Goal: Transaction & Acquisition: Download file/media

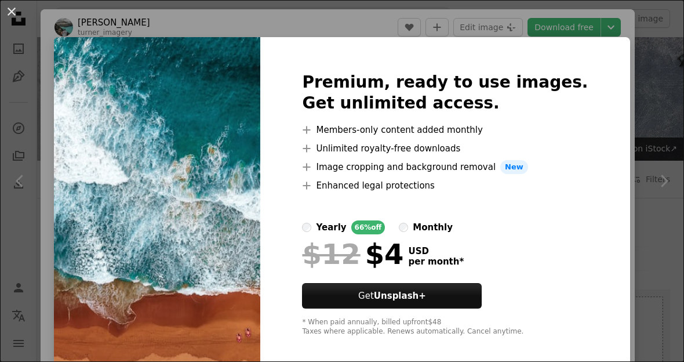
scroll to position [1527, 0]
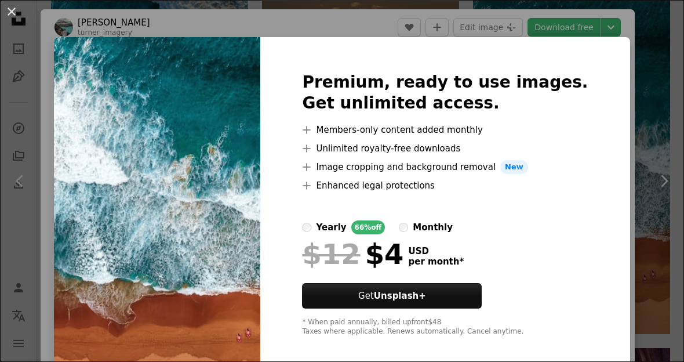
click at [626, 130] on div "An X shape Premium, ready to use images. Get unlimited access. A plus sign Memb…" at bounding box center [342, 181] width 684 height 362
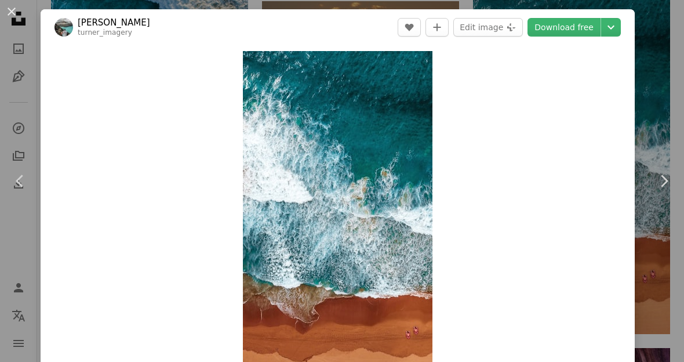
click at [582, 27] on link "Download free" at bounding box center [564, 27] width 73 height 19
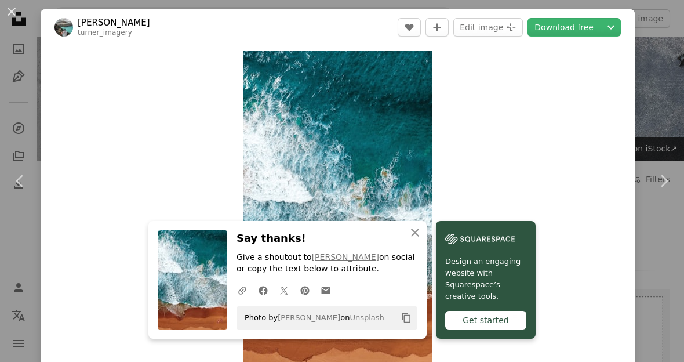
click at [19, 18] on button "An X shape" at bounding box center [12, 12] width 14 height 14
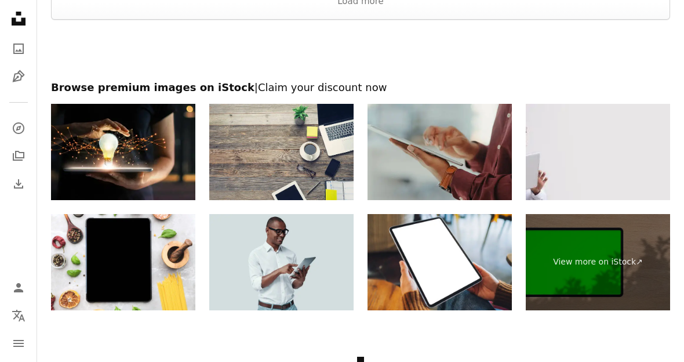
scroll to position [4669, 0]
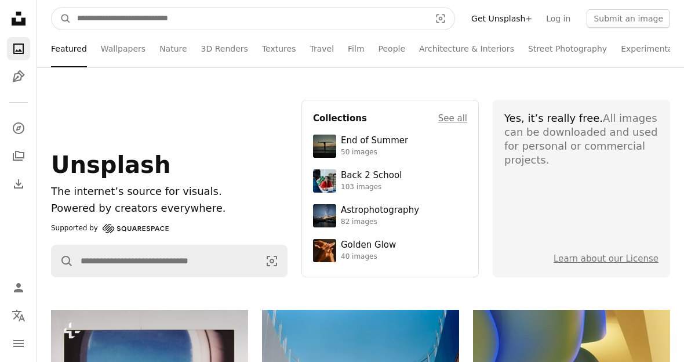
click at [344, 24] on input "Find visuals sitewide" at bounding box center [249, 19] width 356 height 22
type input "**********"
click at [61, 19] on button "A magnifying glass" at bounding box center [62, 19] width 20 height 22
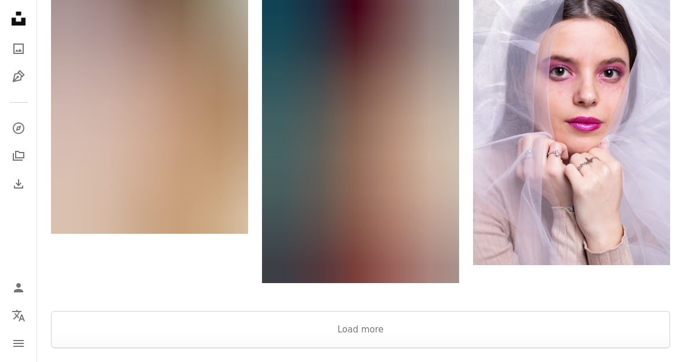
scroll to position [1863, 0]
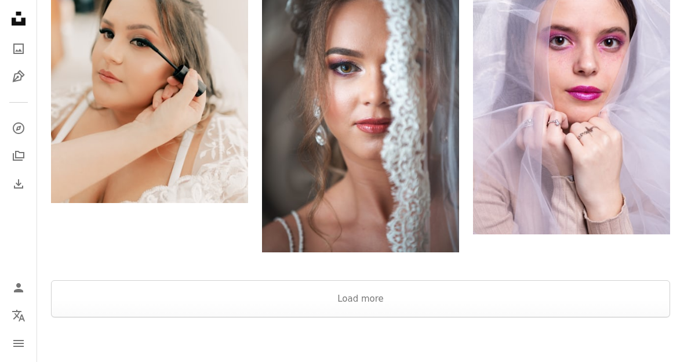
click at [465, 300] on button "Load more" at bounding box center [360, 298] width 619 height 37
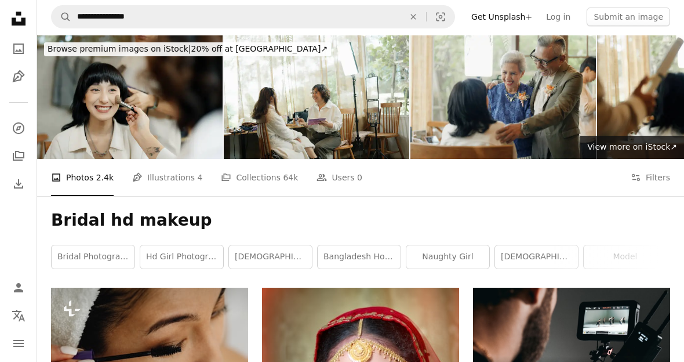
scroll to position [0, 0]
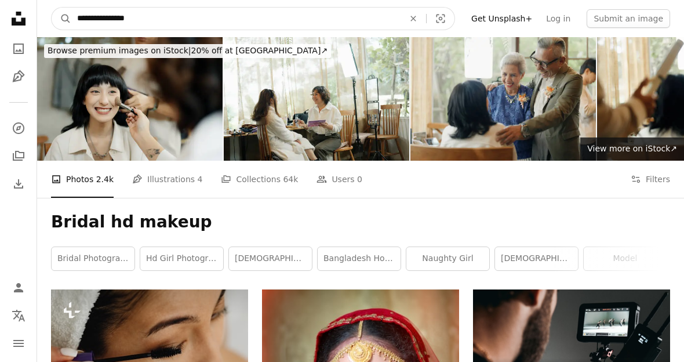
click at [373, 12] on input "**********" at bounding box center [235, 19] width 329 height 22
click at [327, 19] on input "**********" at bounding box center [235, 19] width 329 height 22
type input "*"
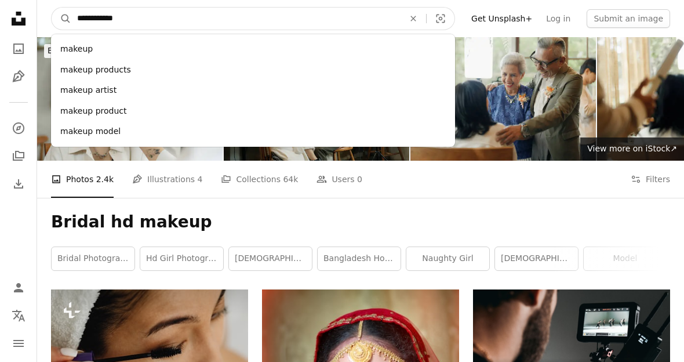
type input "**********"
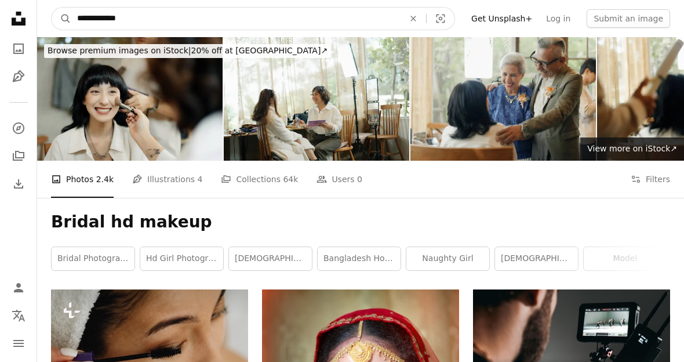
click at [61, 19] on button "A magnifying glass" at bounding box center [62, 19] width 20 height 22
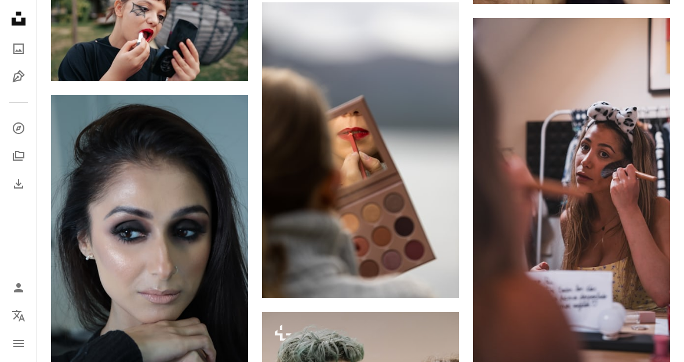
scroll to position [5300, 0]
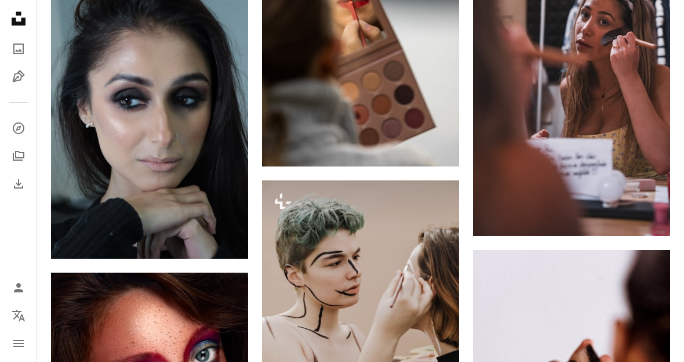
click at [79, 181] on img at bounding box center [149, 111] width 197 height 296
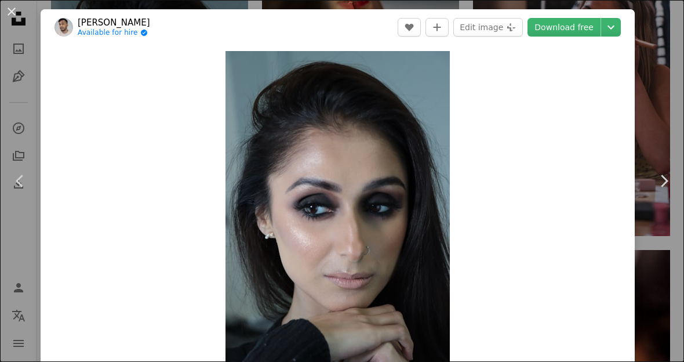
click at [593, 27] on link "Download free" at bounding box center [564, 27] width 73 height 19
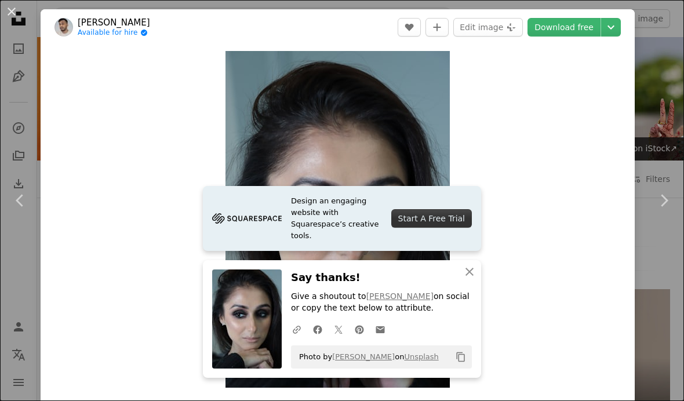
click at [16, 17] on button "An X shape" at bounding box center [12, 12] width 14 height 14
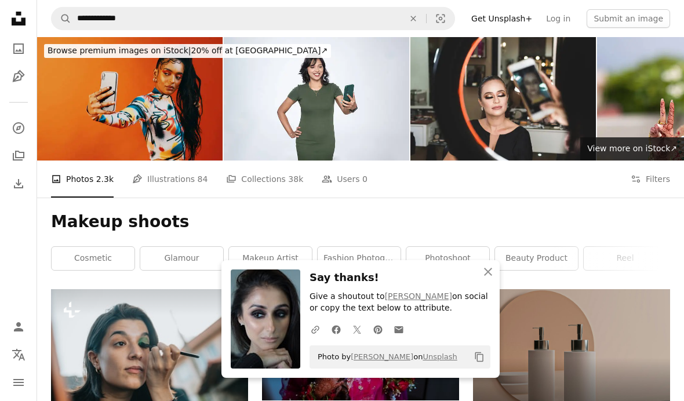
scroll to position [5321, 0]
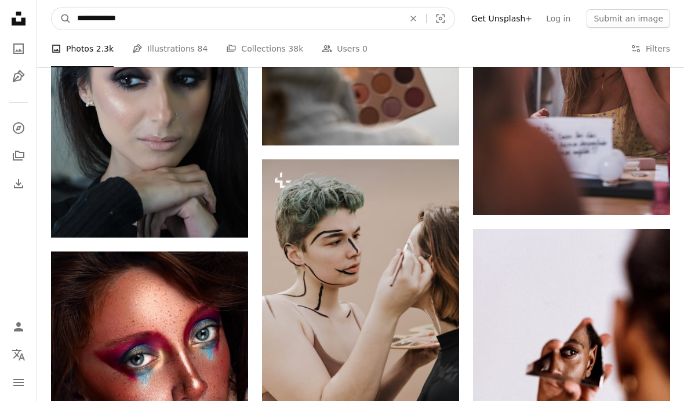
click at [393, 17] on input "**********" at bounding box center [235, 19] width 329 height 22
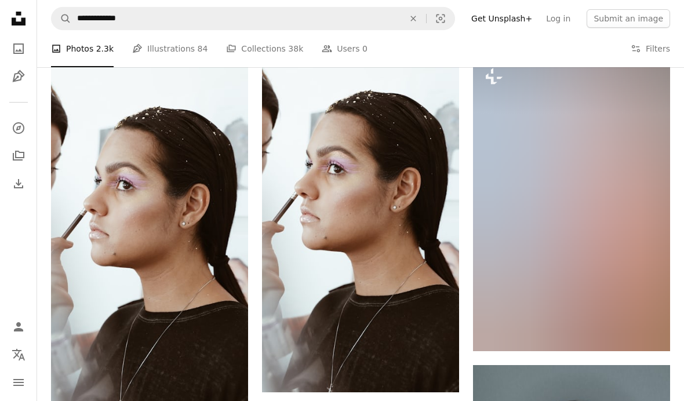
scroll to position [10029, 0]
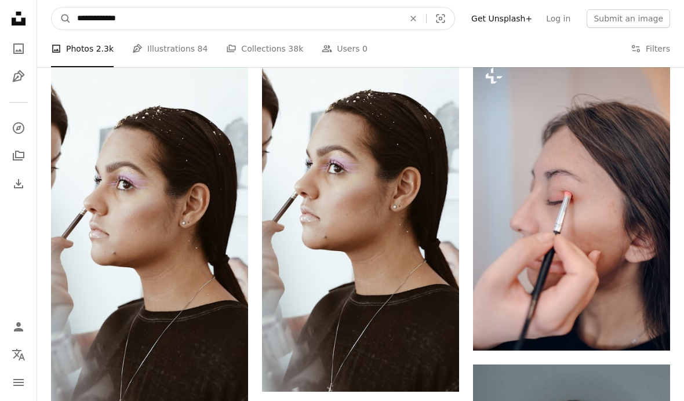
click at [101, 17] on input "**********" at bounding box center [235, 19] width 329 height 22
type input "**********"
click at [61, 19] on button "A magnifying glass" at bounding box center [62, 19] width 20 height 22
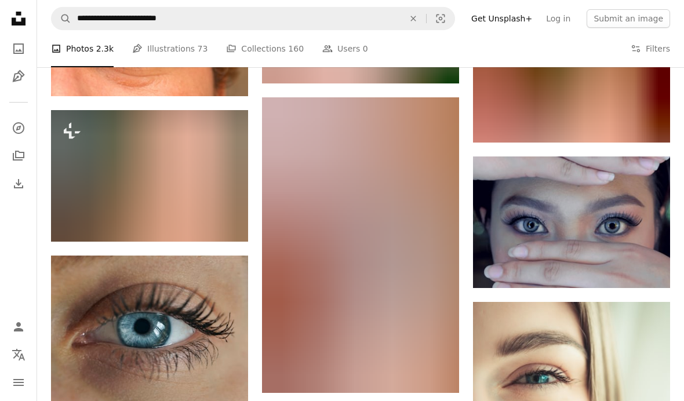
scroll to position [3576, 0]
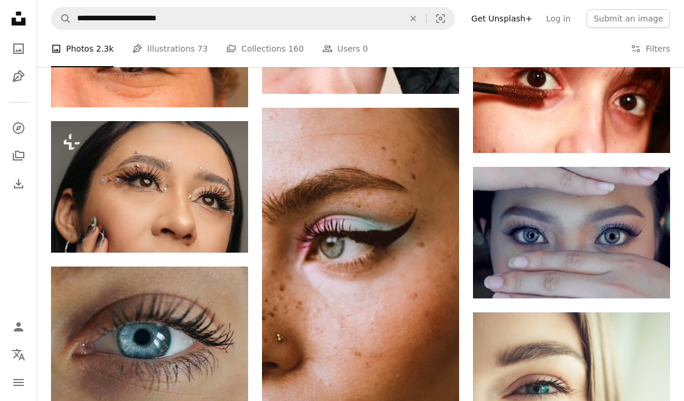
click at [589, 230] on img at bounding box center [571, 233] width 197 height 132
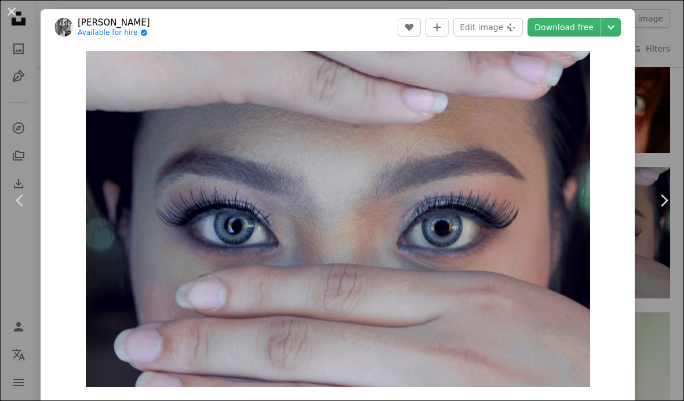
click at [575, 35] on link "Download free" at bounding box center [564, 27] width 73 height 19
click at [7, 8] on button "An X shape" at bounding box center [12, 12] width 14 height 14
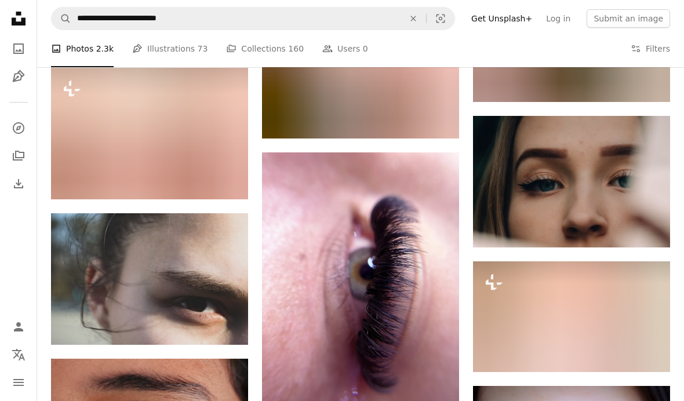
scroll to position [4484, 0]
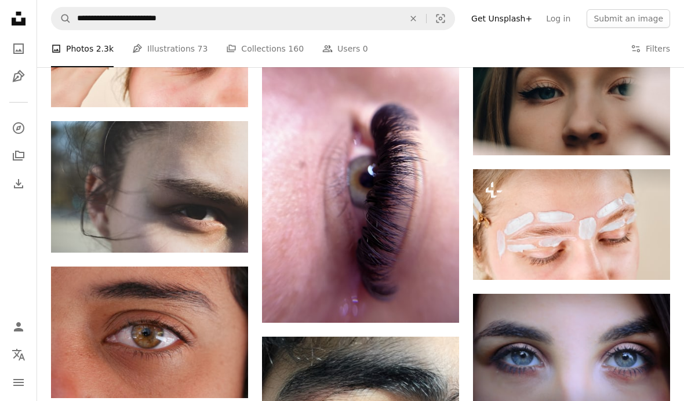
click at [444, 264] on img at bounding box center [360, 191] width 197 height 263
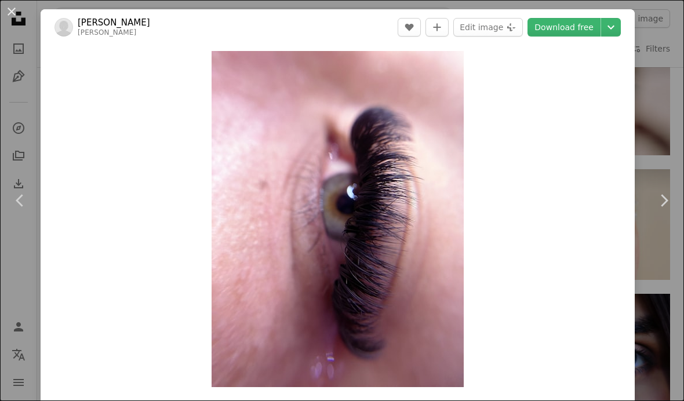
click at [6, 12] on button "An X shape" at bounding box center [12, 12] width 14 height 14
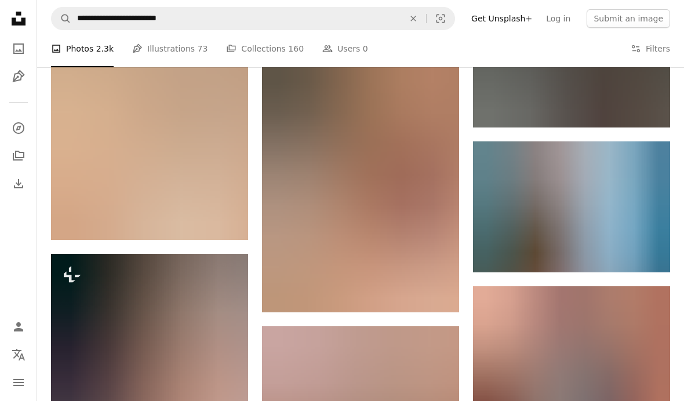
scroll to position [5399, 0]
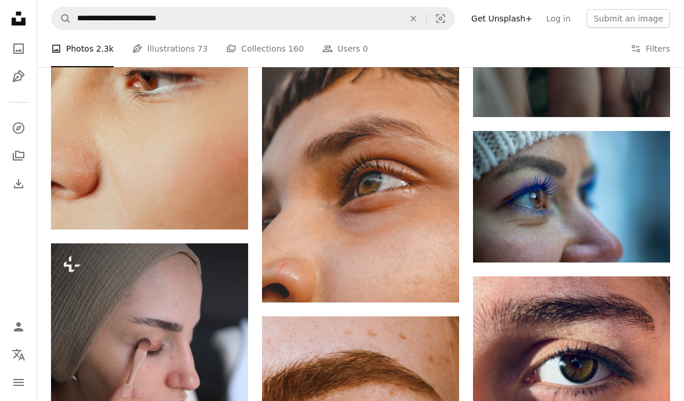
click at [621, 208] on img at bounding box center [571, 197] width 197 height 132
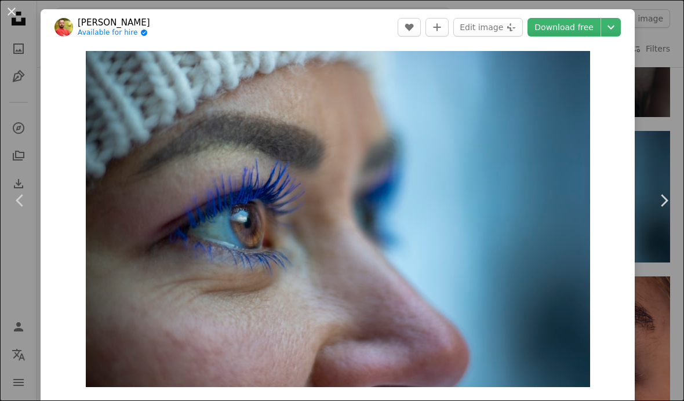
click at [7, 10] on button "An X shape" at bounding box center [12, 12] width 14 height 14
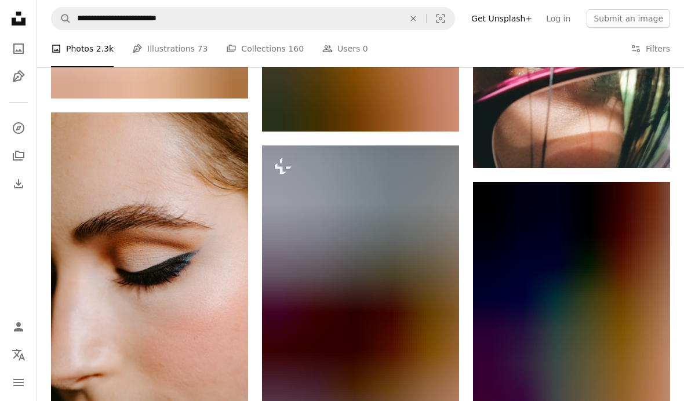
scroll to position [9567, 0]
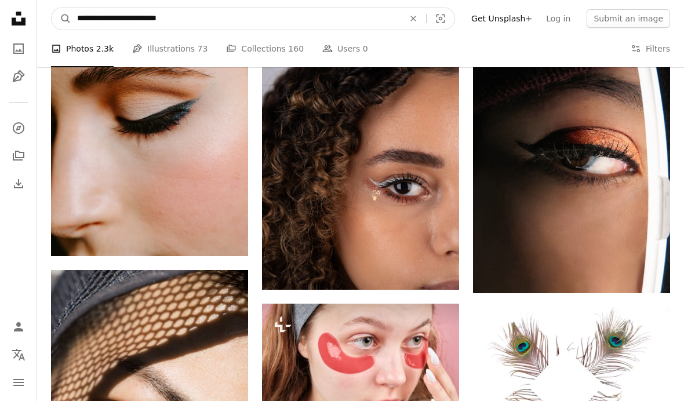
click at [103, 13] on input "**********" at bounding box center [235, 19] width 329 height 22
click at [157, 22] on input "**********" at bounding box center [235, 19] width 329 height 22
type input "**********"
click at [61, 19] on button "A magnifying glass" at bounding box center [62, 19] width 20 height 22
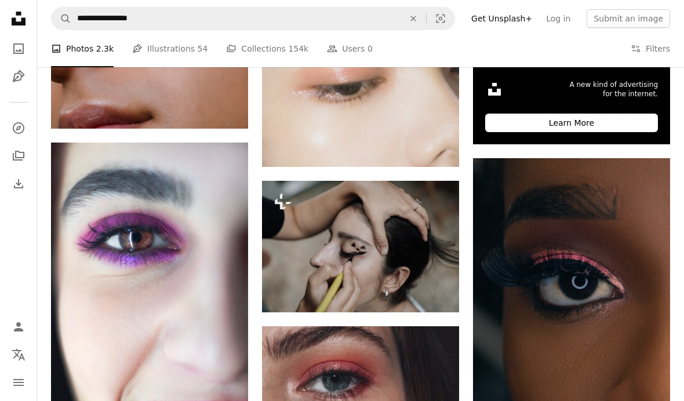
scroll to position [457, 0]
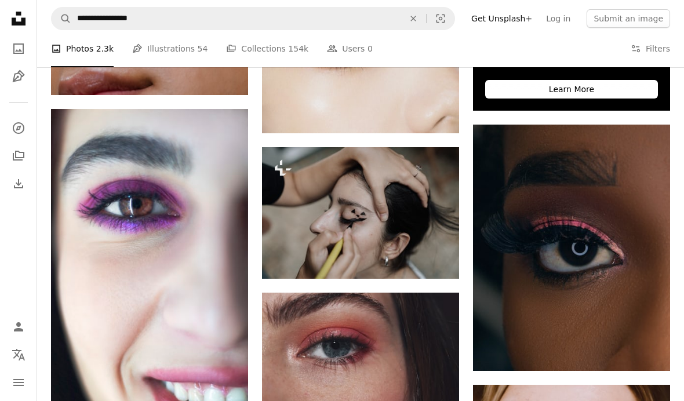
click at [88, 267] on img at bounding box center [149, 257] width 197 height 296
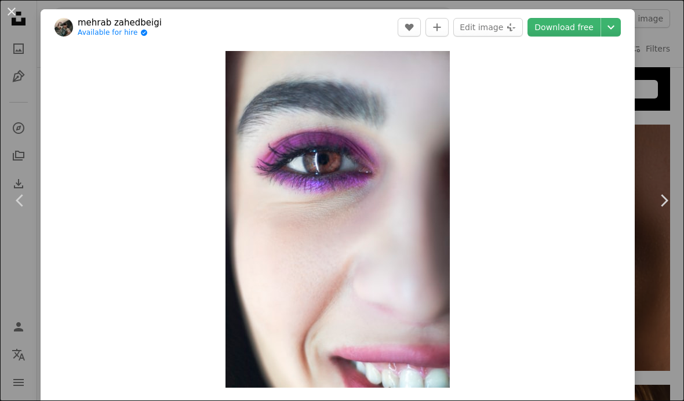
click at [15, 17] on button "An X shape" at bounding box center [12, 12] width 14 height 14
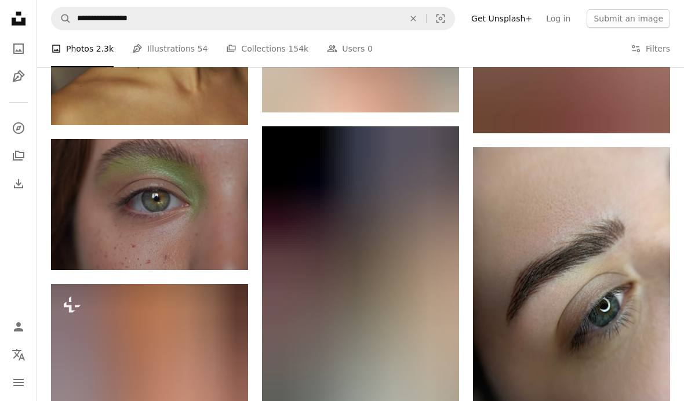
scroll to position [5477, 0]
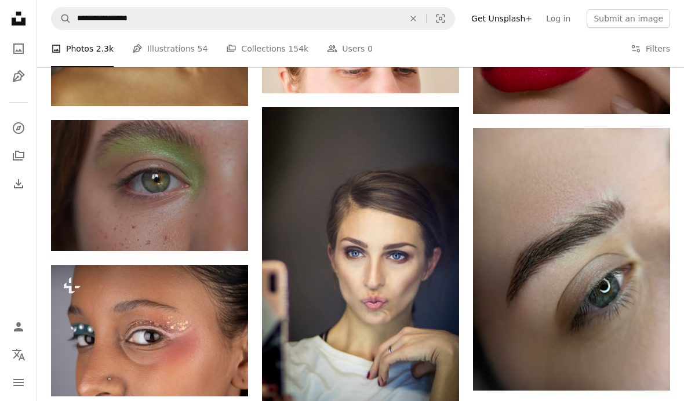
click at [425, 347] on img at bounding box center [360, 255] width 197 height 296
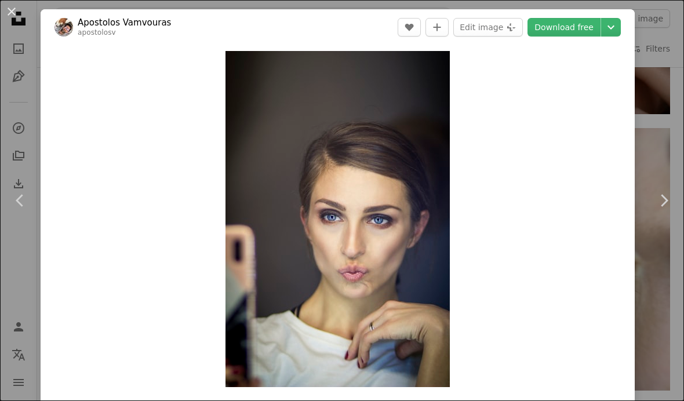
click at [18, 9] on button "An X shape" at bounding box center [12, 12] width 14 height 14
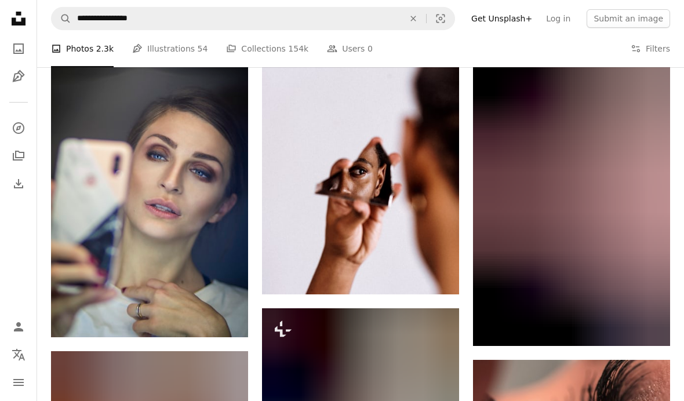
scroll to position [5855, 0]
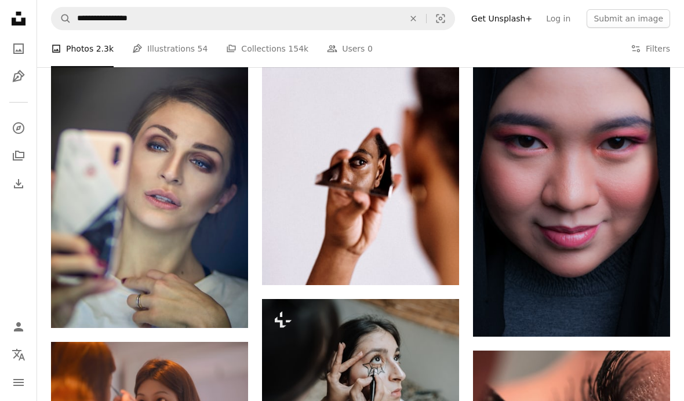
click at [77, 289] on img at bounding box center [149, 180] width 197 height 296
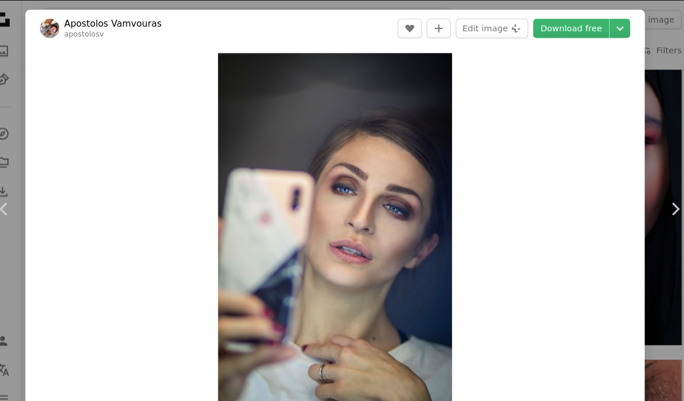
scroll to position [5867, 0]
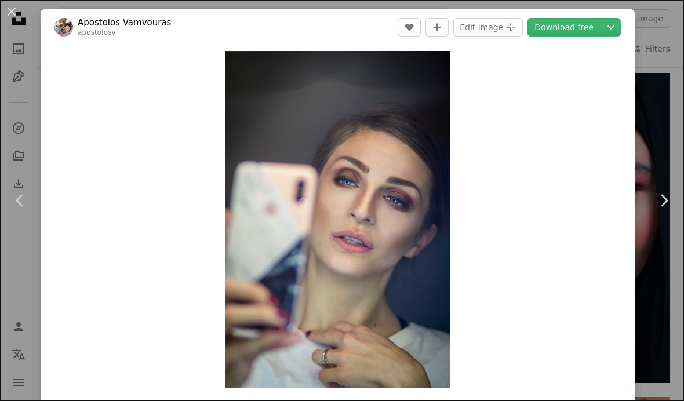
click at [8, 14] on button "An X shape" at bounding box center [12, 12] width 14 height 14
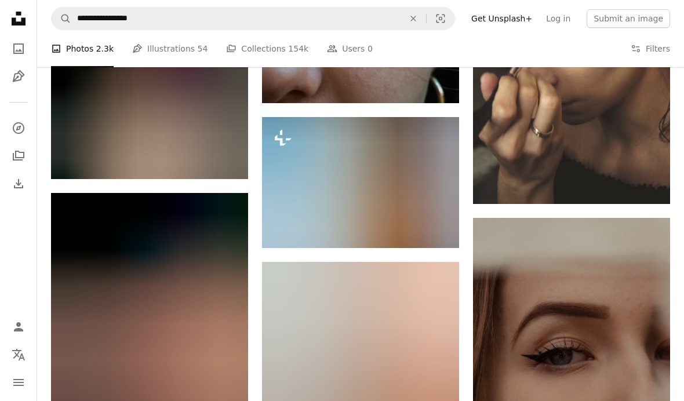
scroll to position [7014, 0]
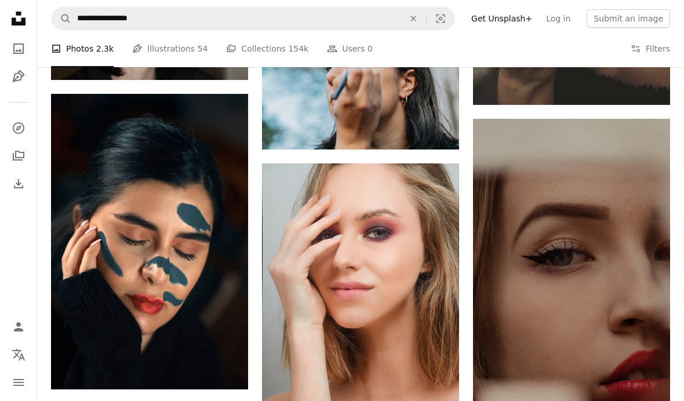
click at [90, 262] on img at bounding box center [149, 242] width 197 height 296
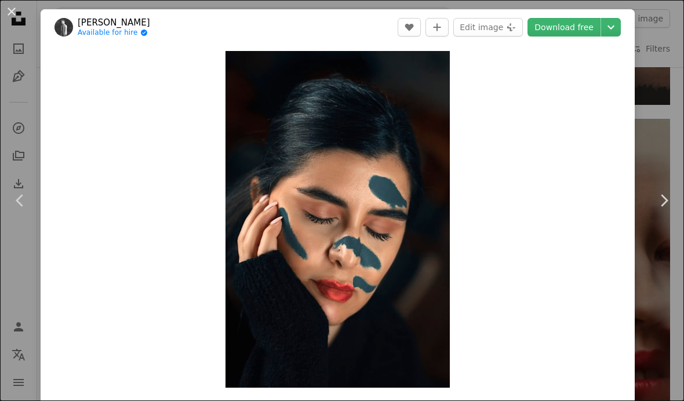
click at [5, 9] on button "An X shape" at bounding box center [12, 12] width 14 height 14
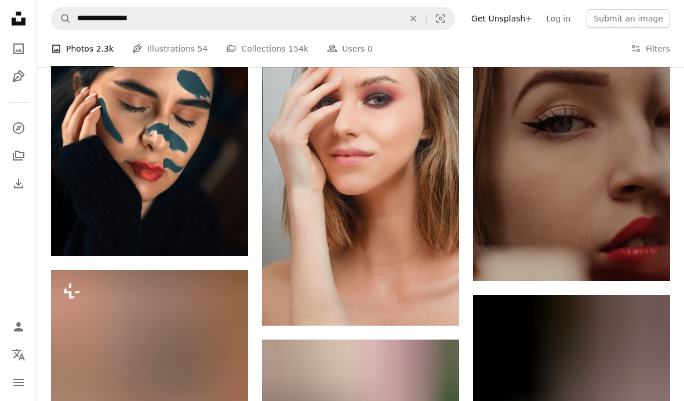
scroll to position [7320, 0]
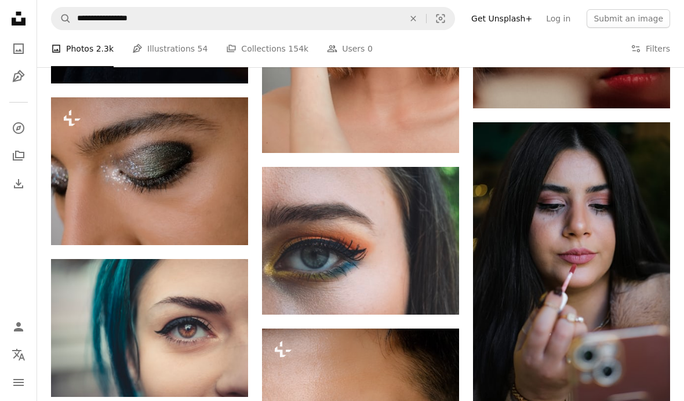
click at [430, 269] on img at bounding box center [360, 241] width 197 height 148
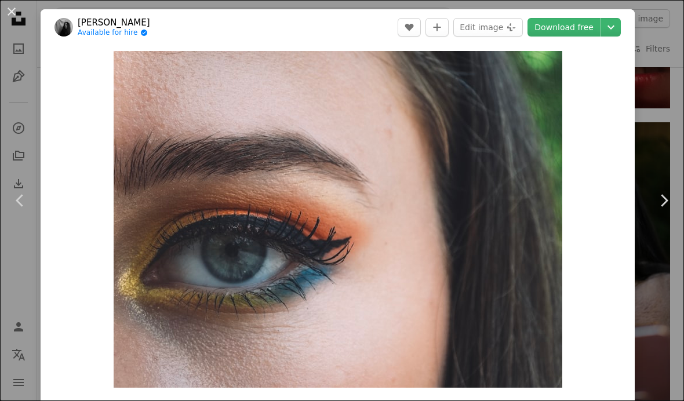
click at [16, 9] on button "An X shape" at bounding box center [12, 12] width 14 height 14
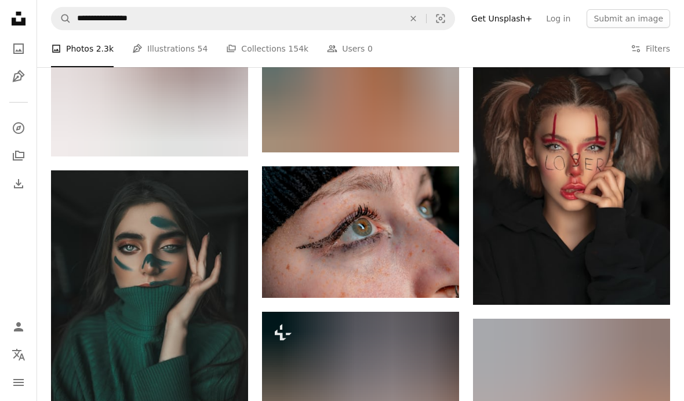
scroll to position [8288, 0]
